Goal: Ask a question

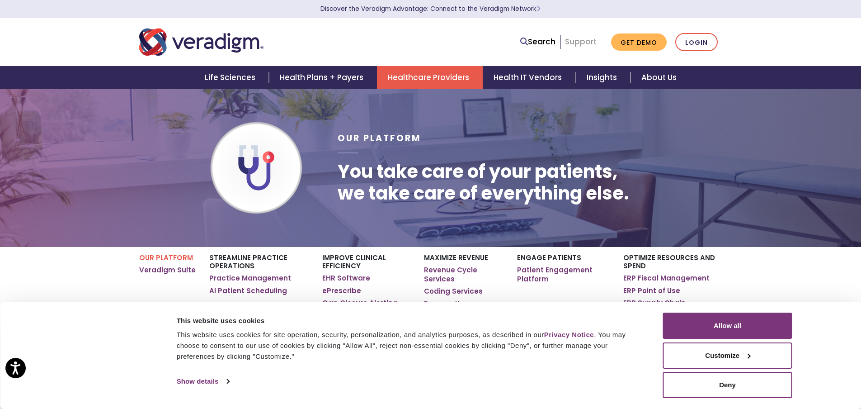
click at [587, 44] on link "Support" at bounding box center [581, 41] width 32 height 11
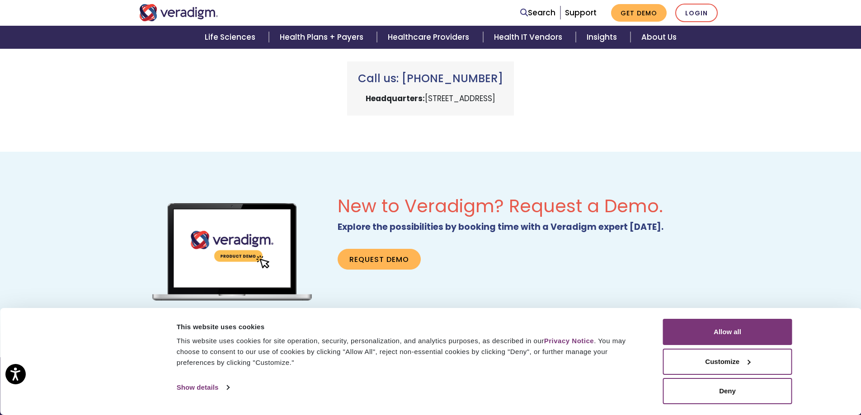
scroll to position [404, 0]
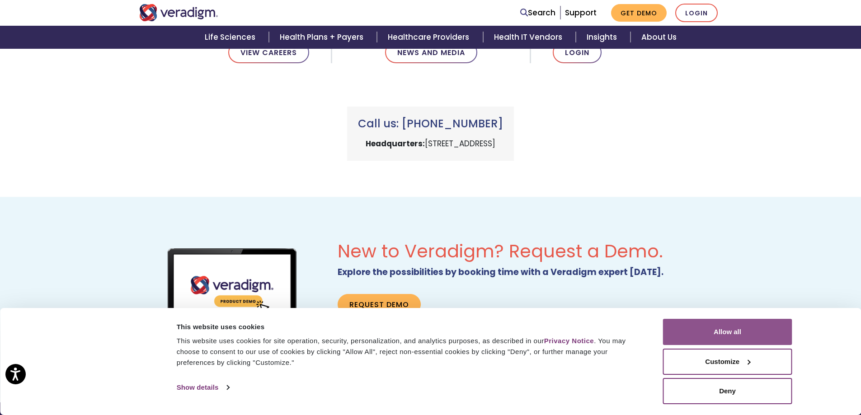
drag, startPoint x: 765, startPoint y: 325, endPoint x: 755, endPoint y: 325, distance: 9.0
click at [764, 325] on button "Allow all" at bounding box center [727, 332] width 129 height 26
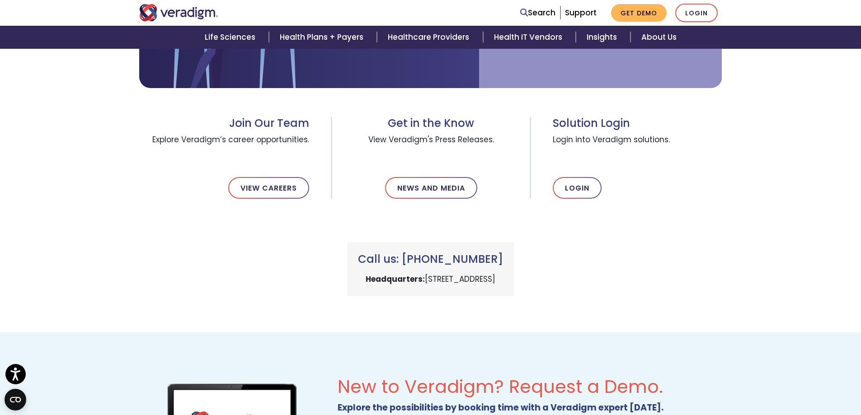
scroll to position [223, 0]
